Goal: Navigation & Orientation: Find specific page/section

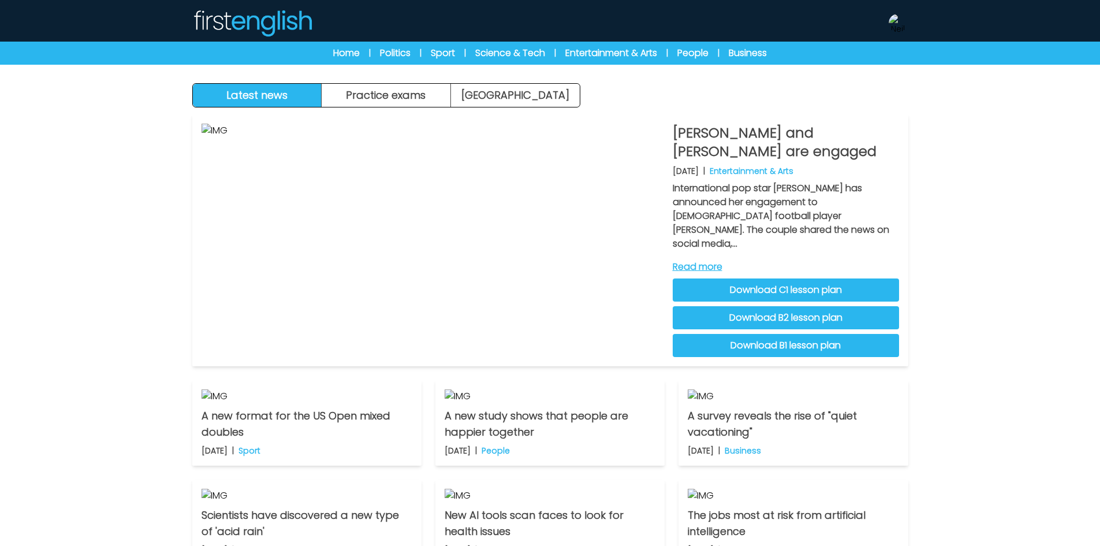
click at [351, 42] on div "Home | Politics | Sport | Science & Tech | Entertainment & Arts | People | Busi…" at bounding box center [550, 53] width 1100 height 23
click at [411, 50] on div "Home | Politics | Sport | Science & Tech | Entertainment & Arts | People | Busi…" at bounding box center [551, 53] width 518 height 14
click at [406, 51] on link "Politics" at bounding box center [395, 53] width 31 height 14
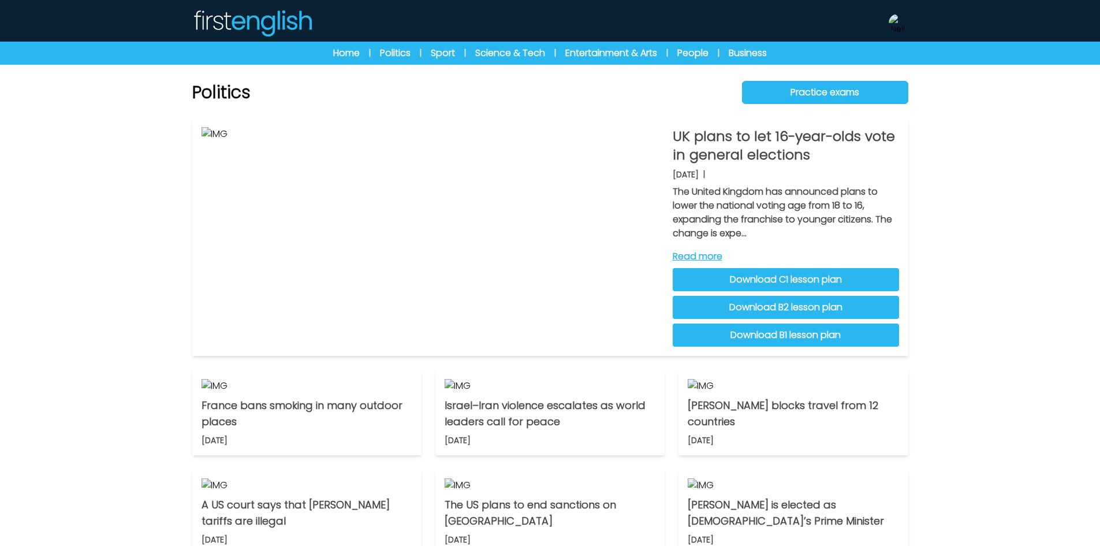
click at [444, 51] on link "Sport" at bounding box center [443, 53] width 24 height 14
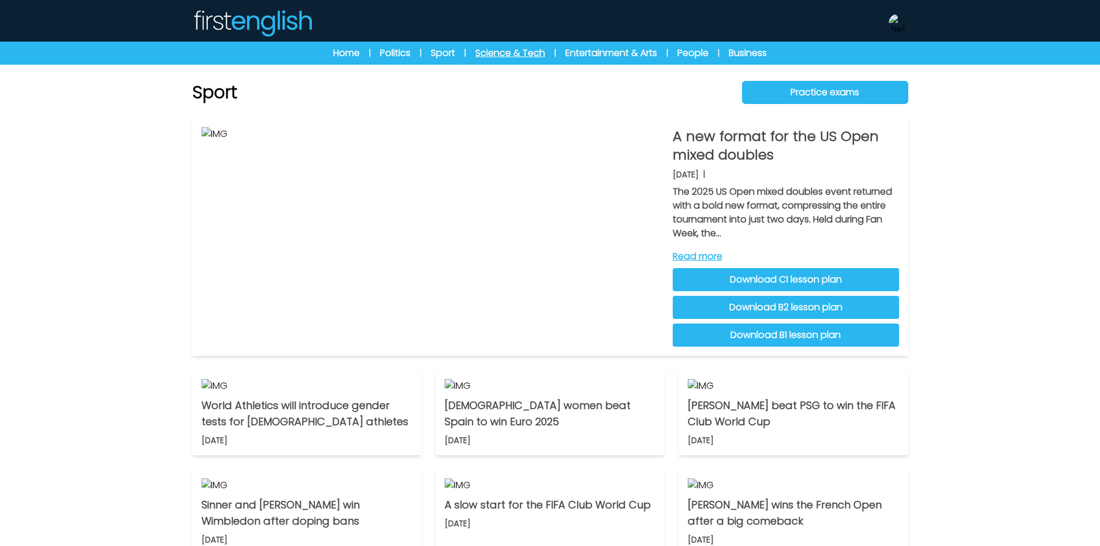
click at [501, 52] on link "Science & Tech" at bounding box center [510, 53] width 70 height 14
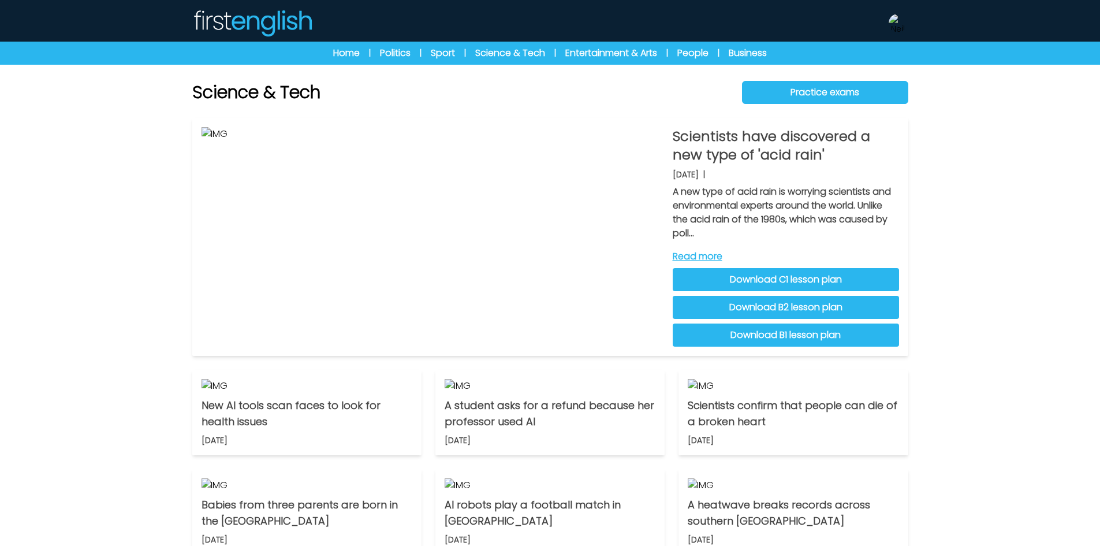
click at [637, 52] on link "Entertainment & Arts" at bounding box center [612, 53] width 92 height 14
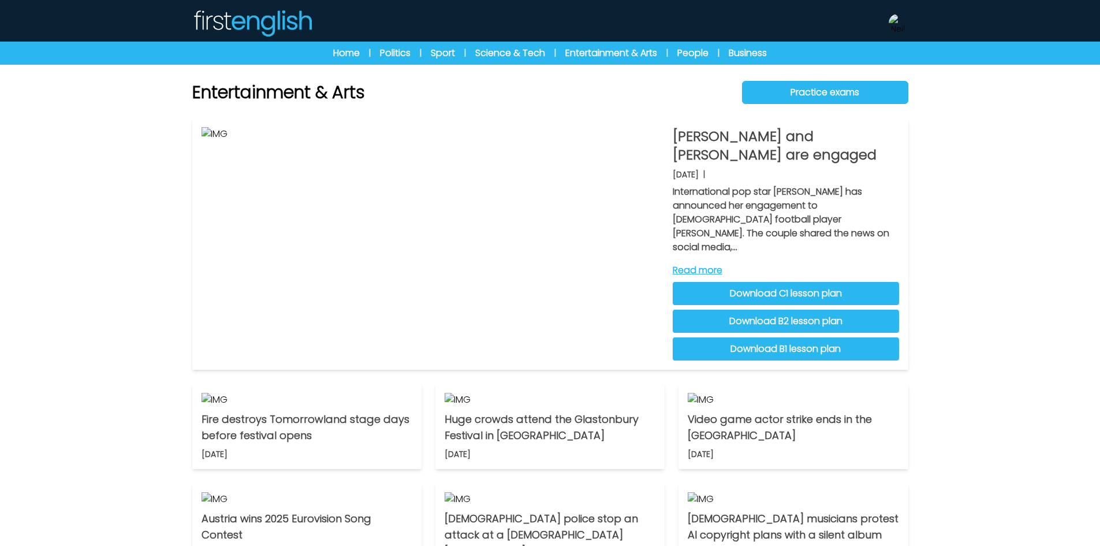
click at [689, 53] on link "People" at bounding box center [693, 53] width 31 height 14
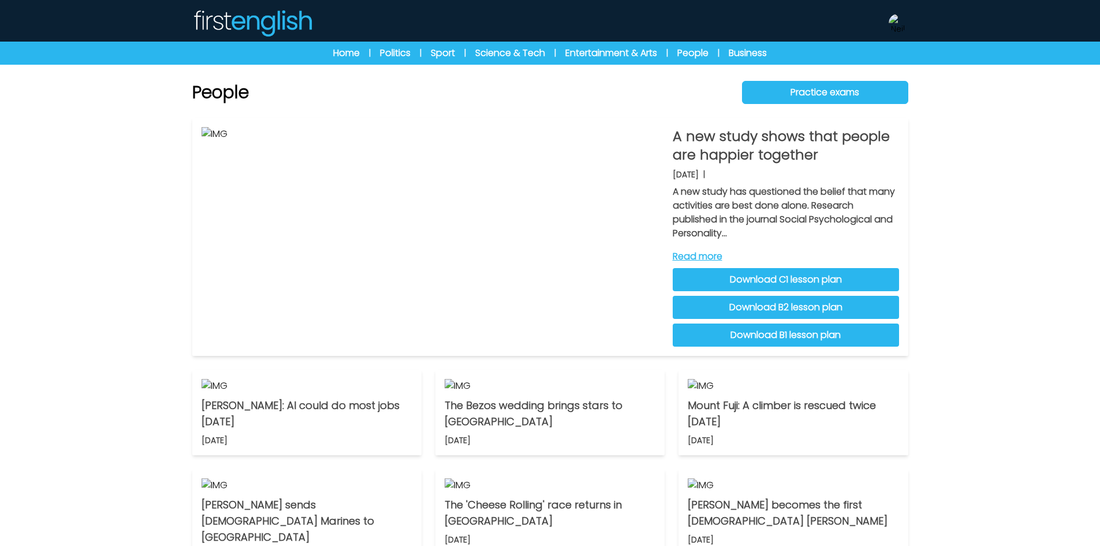
click at [753, 53] on link "Business" at bounding box center [748, 53] width 38 height 14
